Goal: Find specific page/section: Find specific page/section

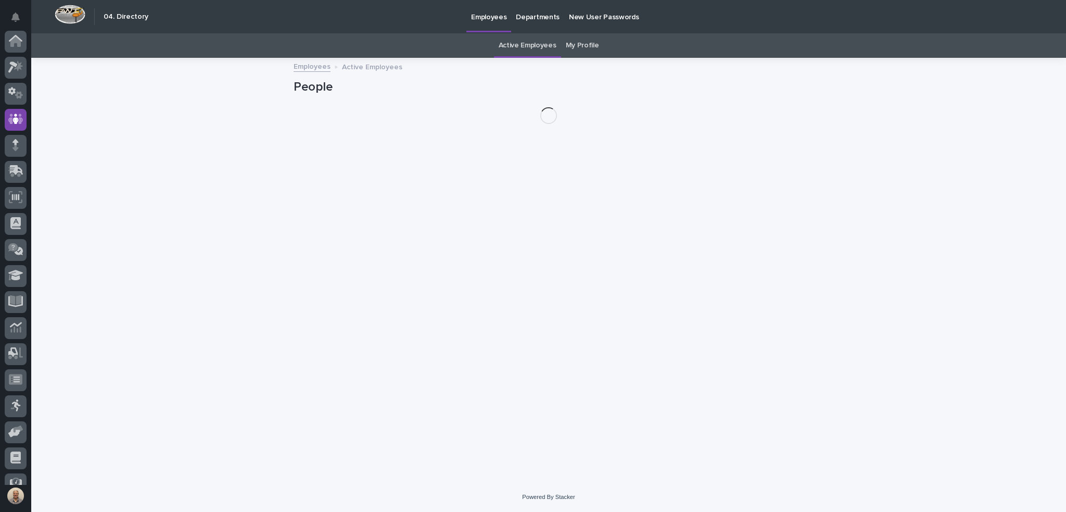
scroll to position [66, 0]
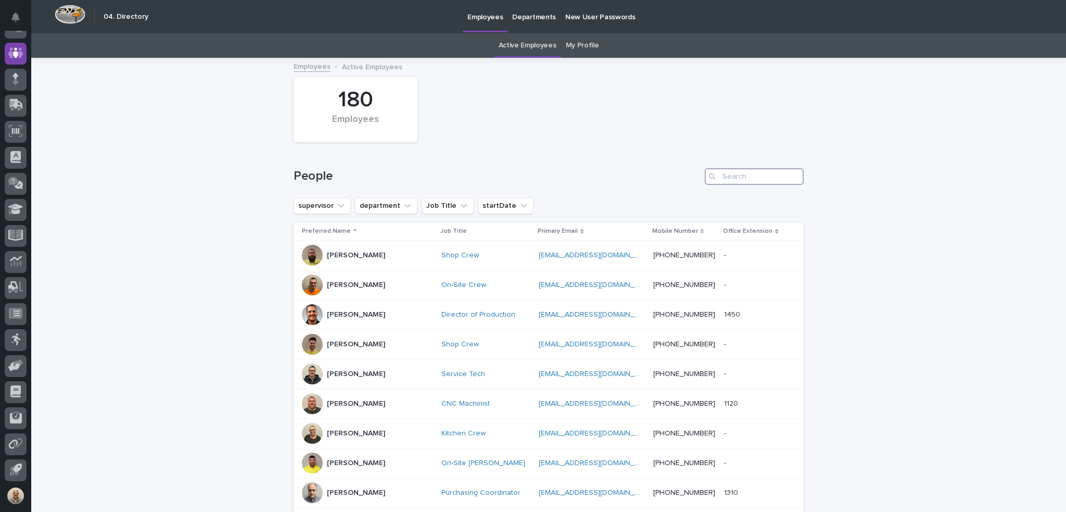
click at [724, 181] on input "Search" at bounding box center [754, 176] width 99 height 17
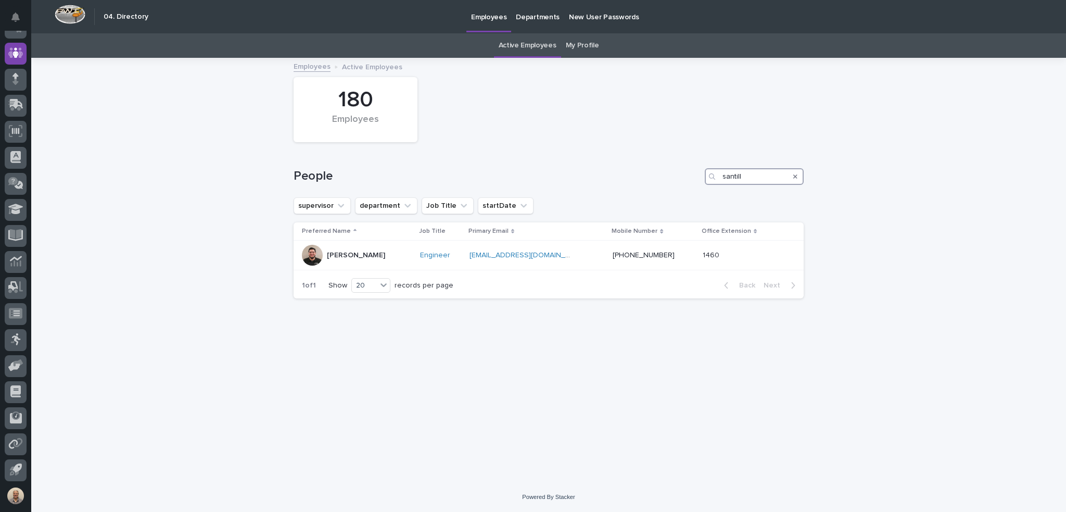
type input "santill"
